Goal: Task Accomplishment & Management: Manage account settings

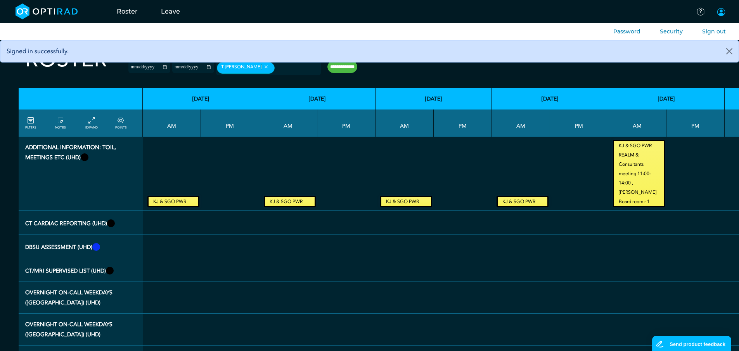
click at [720, 10] on span at bounding box center [720, 11] width 9 height 9
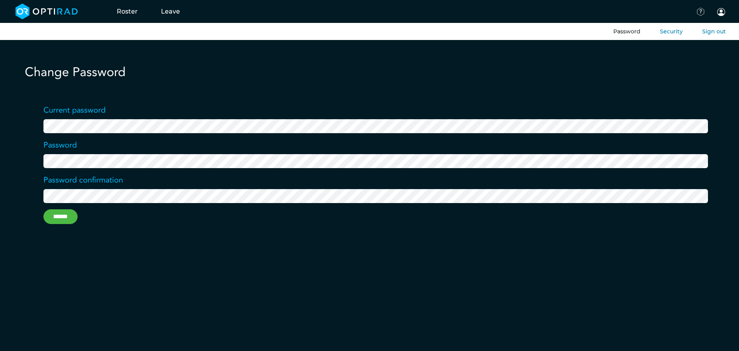
click at [142, 66] on h1 "Change Password" at bounding box center [376, 72] width 702 height 15
click at [720, 15] on span at bounding box center [720, 11] width 9 height 9
click at [679, 35] on li "Security" at bounding box center [671, 31] width 23 height 9
click at [677, 33] on link "Security" at bounding box center [671, 31] width 23 height 7
